Goal: Information Seeking & Learning: Understand process/instructions

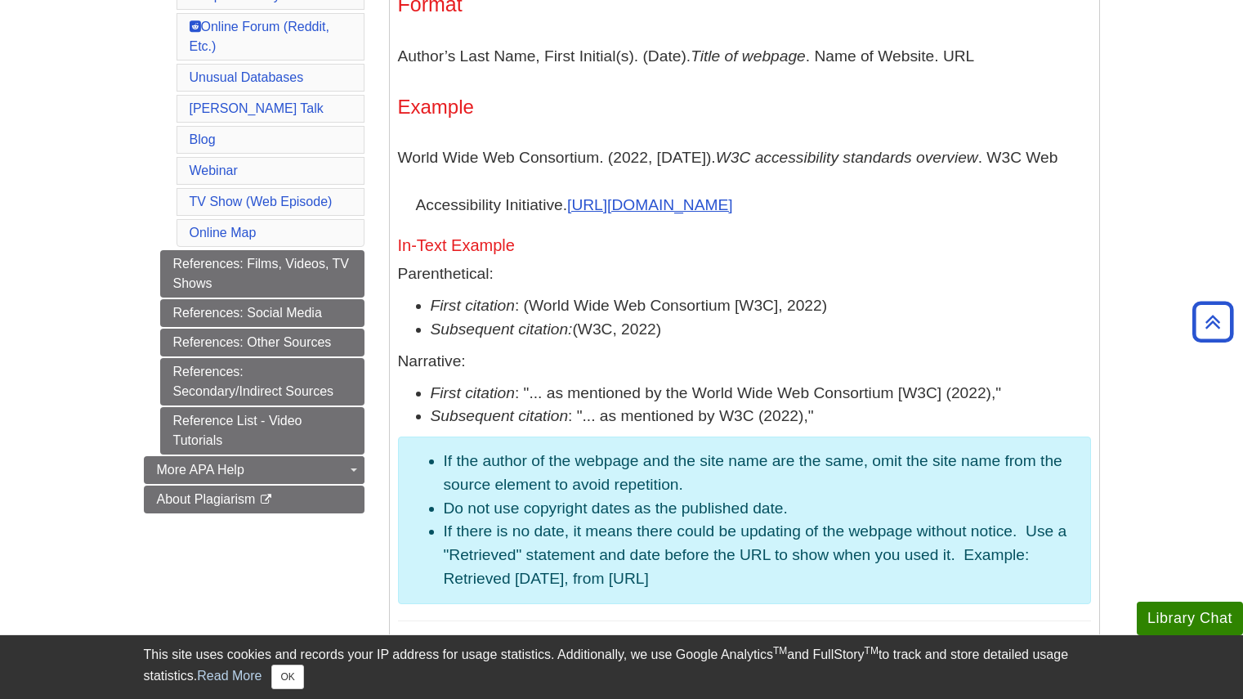
scroll to position [875, 0]
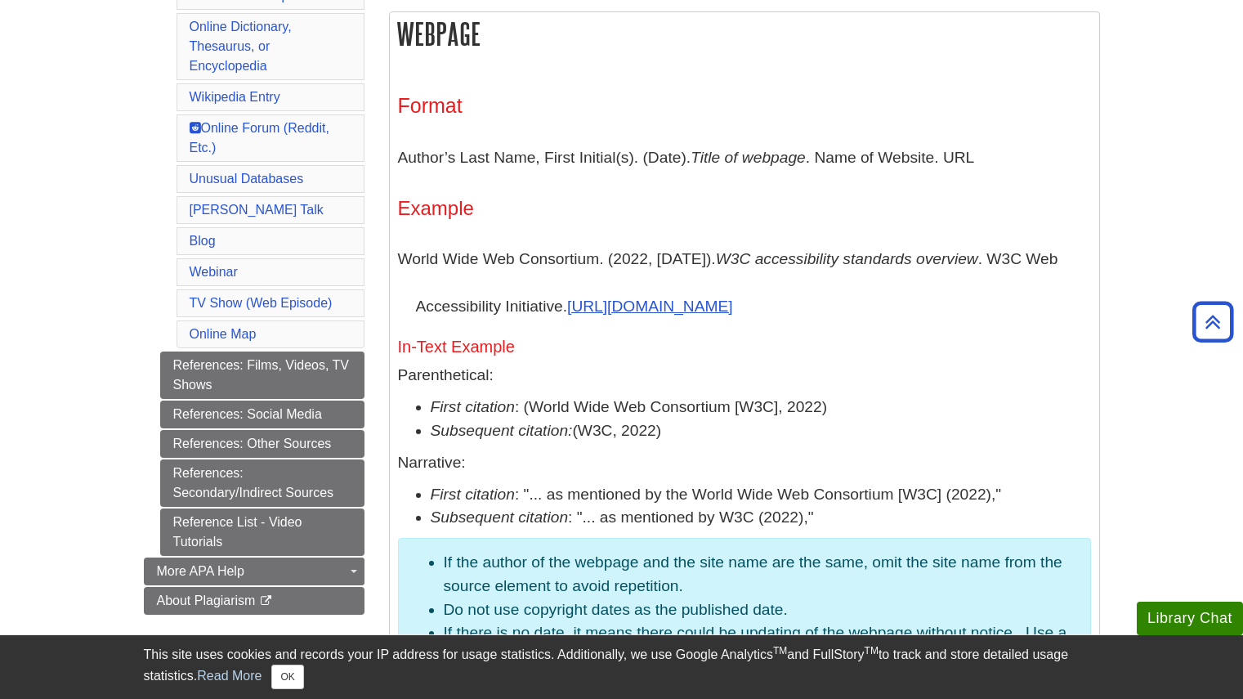
click at [396, 110] on div "Format Author’s Last Name, First Initial(s). (Date). Title of webpage . Name of…" at bounding box center [744, 408] width 709 height 678
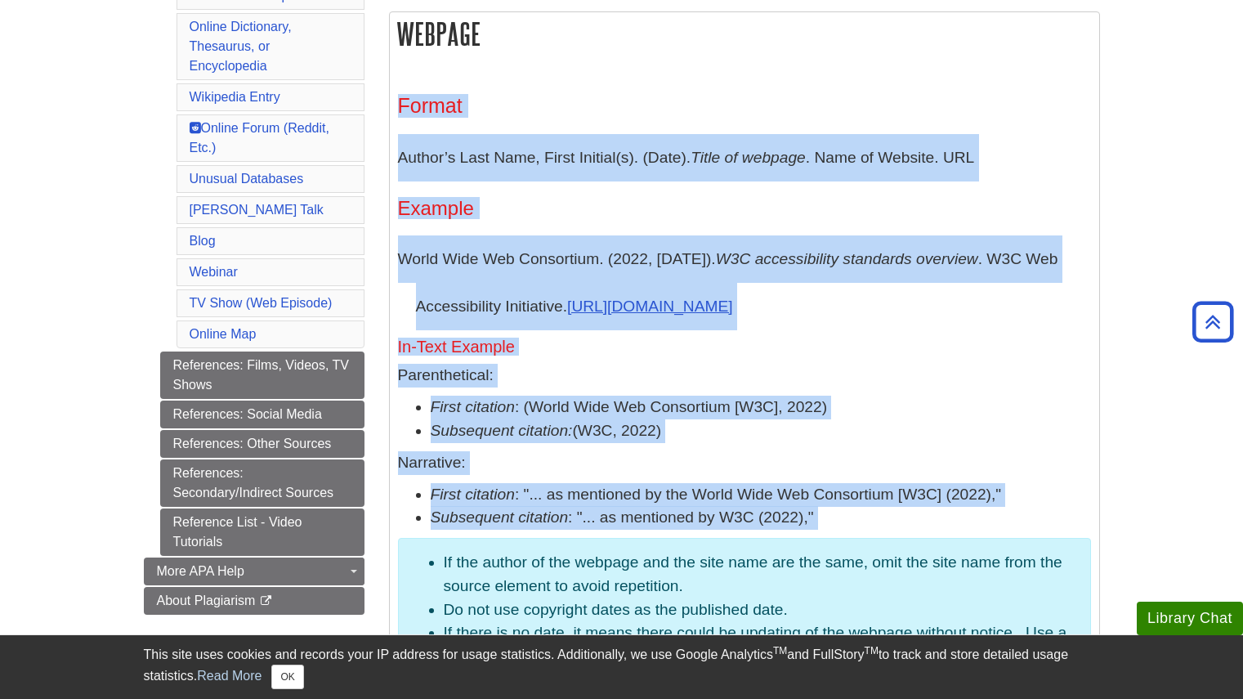
drag, startPoint x: 396, startPoint y: 110, endPoint x: 853, endPoint y: 510, distance: 607.0
click at [853, 510] on div "Format Author’s Last Name, First Initial(s). (Date). Title of webpage . Name of…" at bounding box center [744, 408] width 709 height 678
copy div "Format Author’s Last Name, First Initial(s). (Date). Title of webpage . Name of…"
click at [816, 119] on div "Format Author’s Last Name, First Initial(s). (Date). Title of webpage . Name of…" at bounding box center [744, 408] width 693 height 629
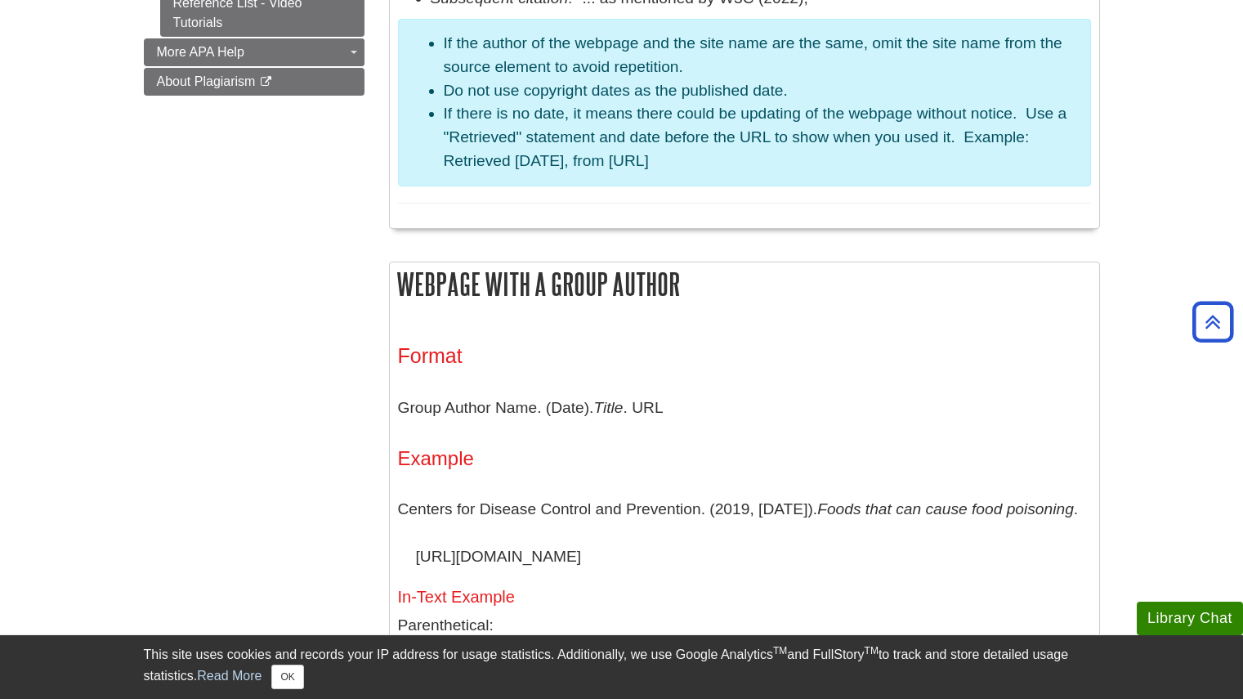
scroll to position [1380, 0]
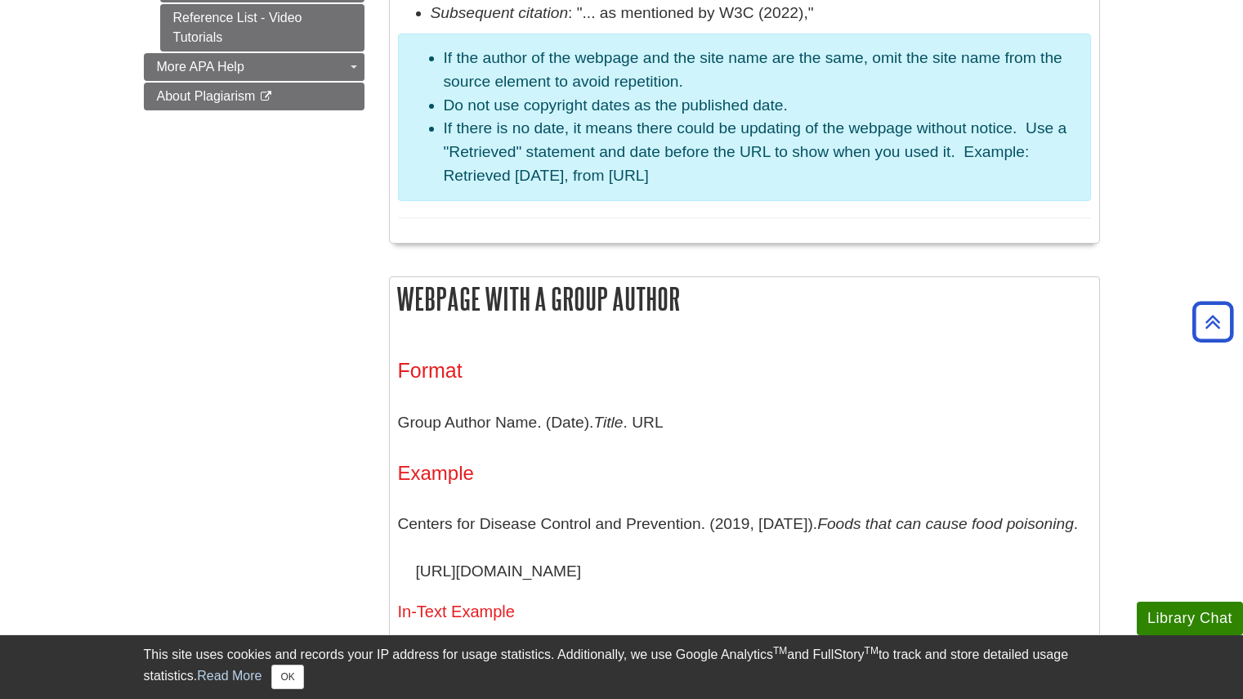
click at [447, 49] on li "If the author of the webpage and the site name are the same, omit the site name…" at bounding box center [761, 70] width 634 height 47
drag, startPoint x: 442, startPoint y: 51, endPoint x: 754, endPoint y: 189, distance: 341.1
click at [754, 189] on aside "If the author of the webpage and the site name are the same, omit the site name…" at bounding box center [744, 118] width 693 height 168
copy ul "If the author of the webpage and the site name are the same, omit the site name…"
